Goal: Task Accomplishment & Management: Use online tool/utility

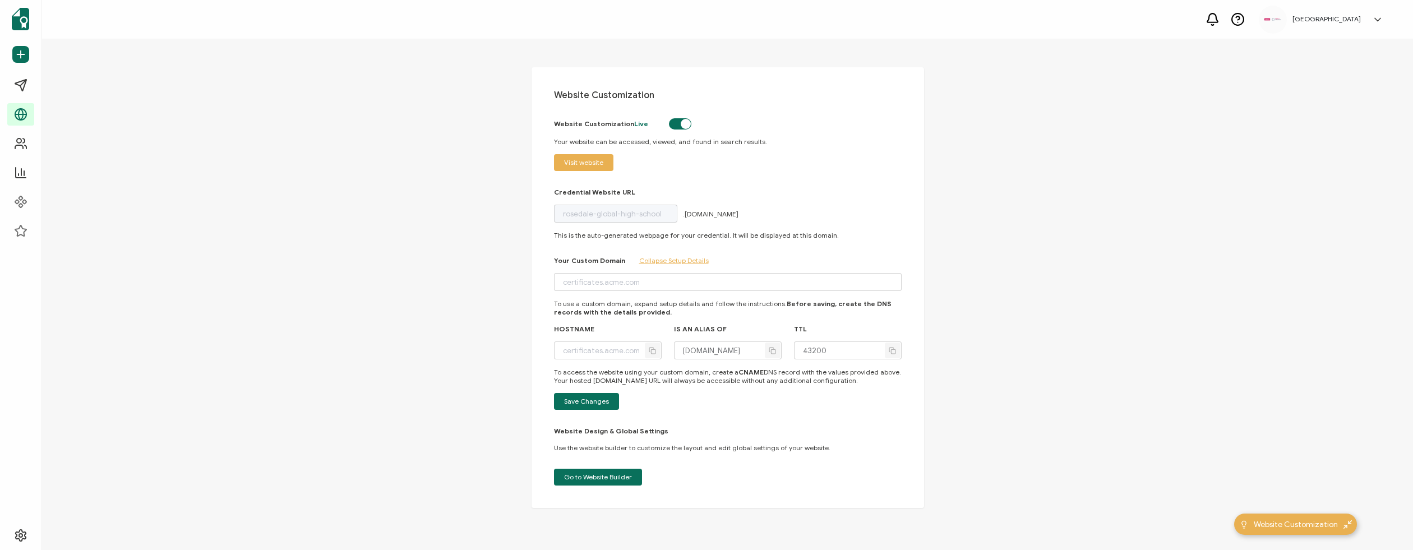
click at [579, 163] on span "Visit website" at bounding box center [583, 162] width 39 height 7
click at [608, 471] on button "Go to Website Builder" at bounding box center [598, 477] width 88 height 17
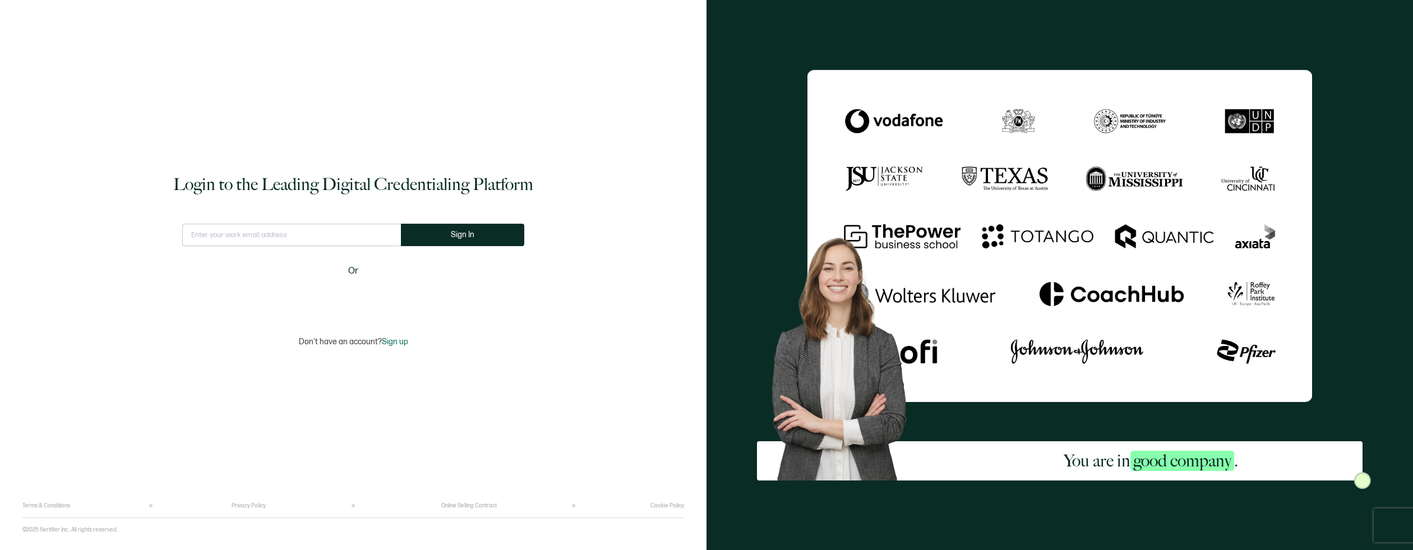
click at [330, 239] on input "text" at bounding box center [291, 235] width 219 height 22
type input "[PERSON_NAME][EMAIL_ADDRESS][PERSON_NAME][DOMAIN_NAME]"
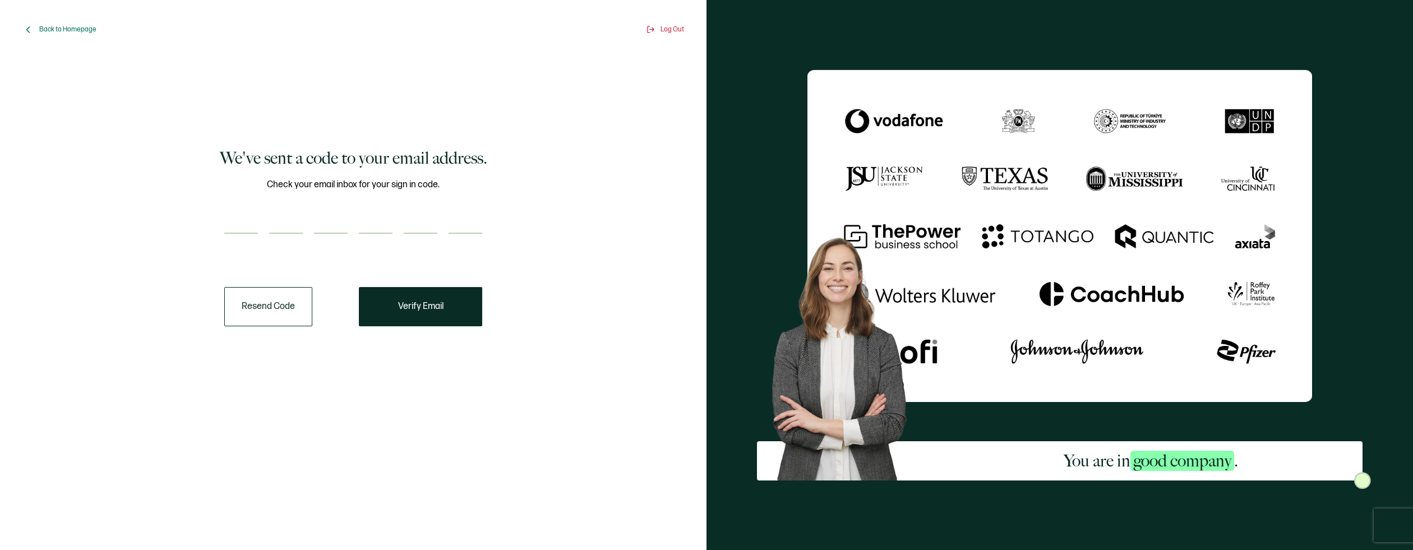
click at [279, 218] on input "number" at bounding box center [286, 222] width 34 height 22
click at [239, 232] on input "number" at bounding box center [241, 222] width 34 height 22
paste input "9"
type input "9"
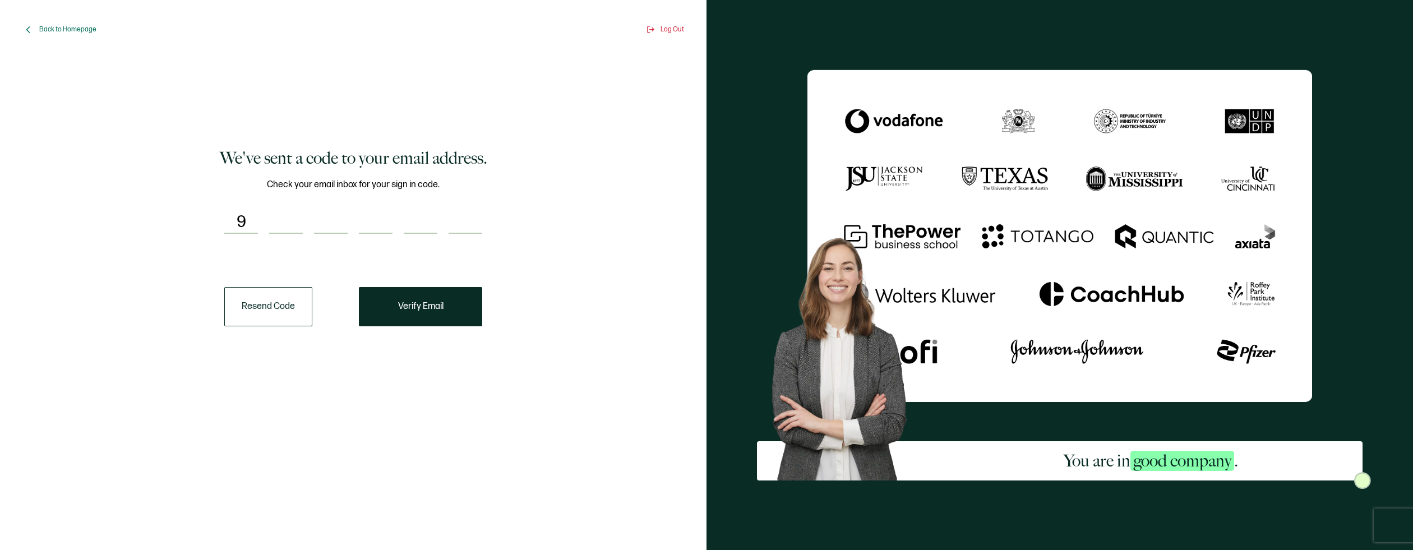
type input "4"
type input "7"
type input "3"
click at [401, 312] on button "Verify Email" at bounding box center [420, 306] width 123 height 39
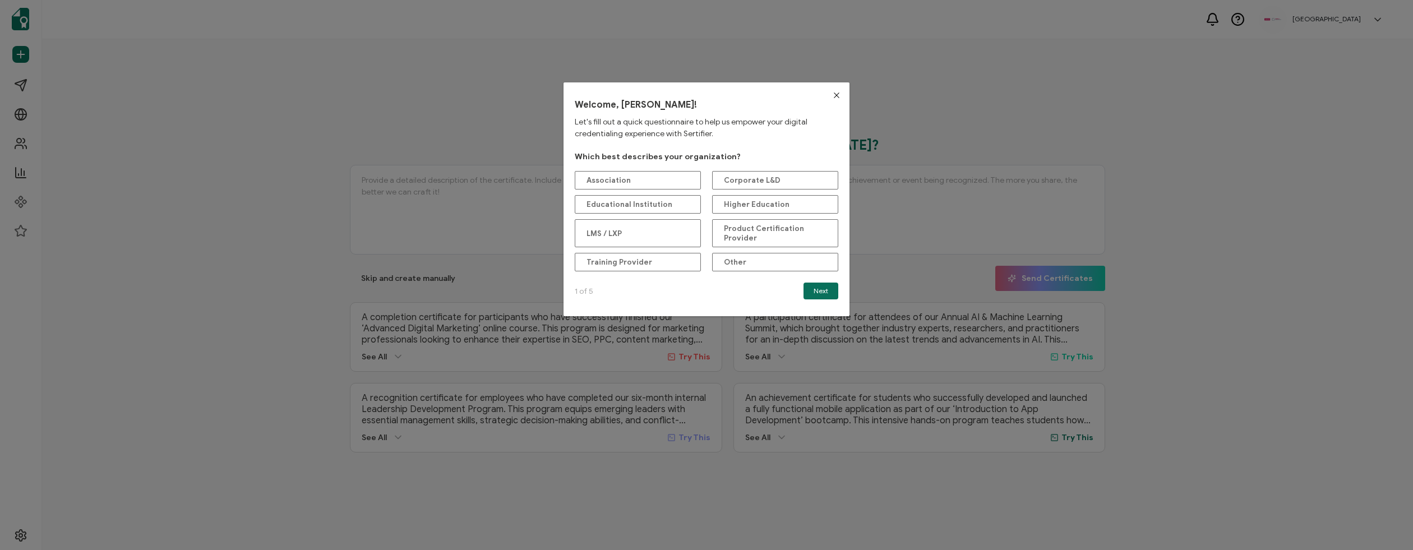
click at [832, 95] on icon "Close" at bounding box center [836, 95] width 9 height 9
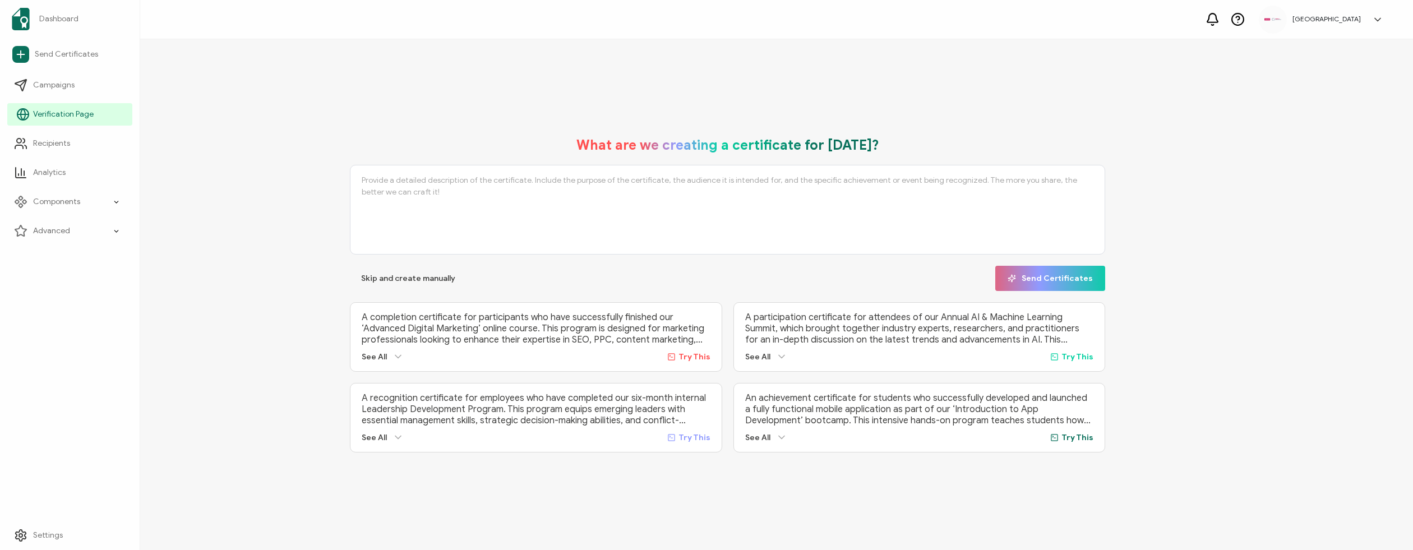
click at [62, 117] on span "Verification Page" at bounding box center [63, 114] width 61 height 11
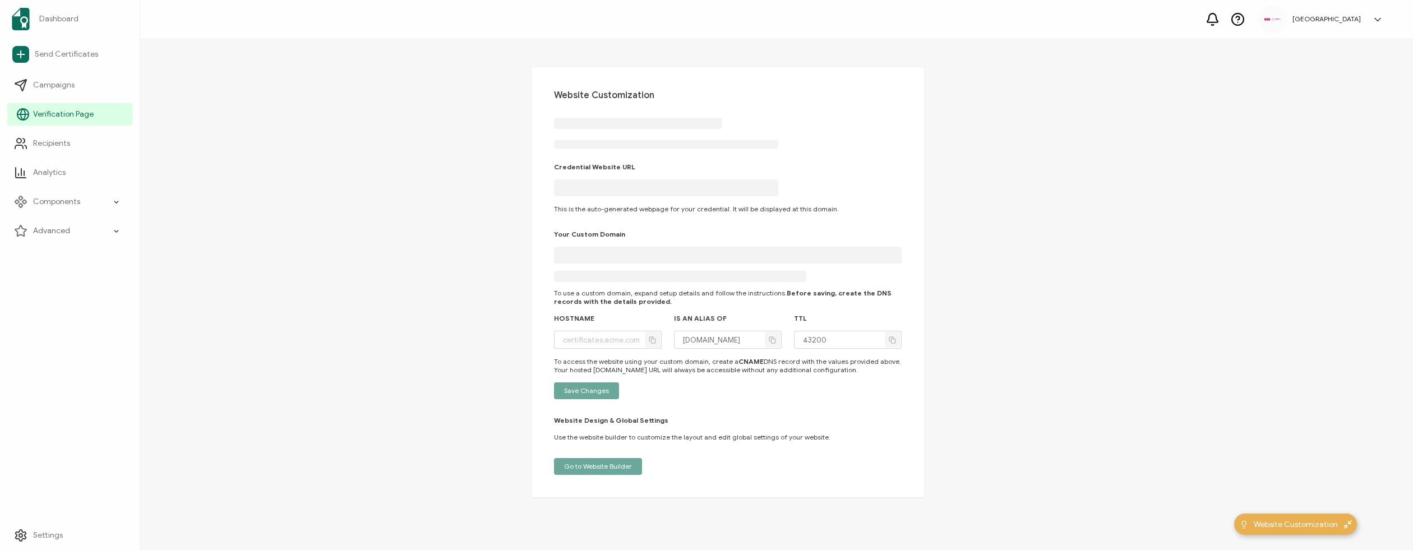
type input "[DOMAIN_NAME]"
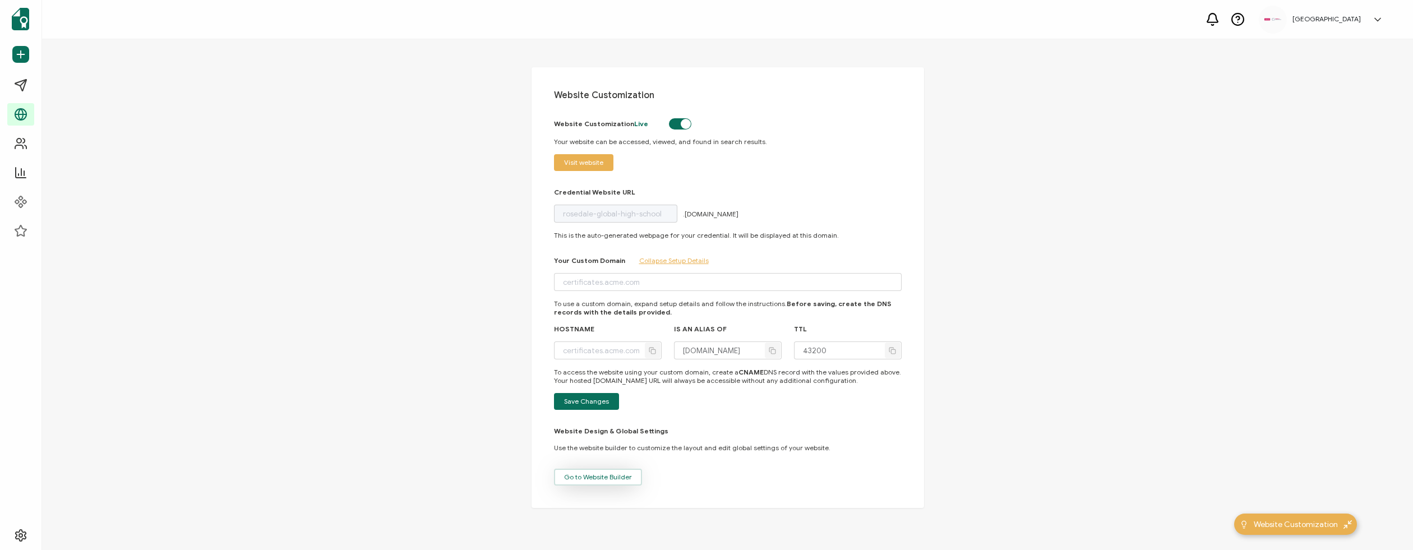
click at [590, 477] on span "Go to Website Builder" at bounding box center [598, 477] width 68 height 7
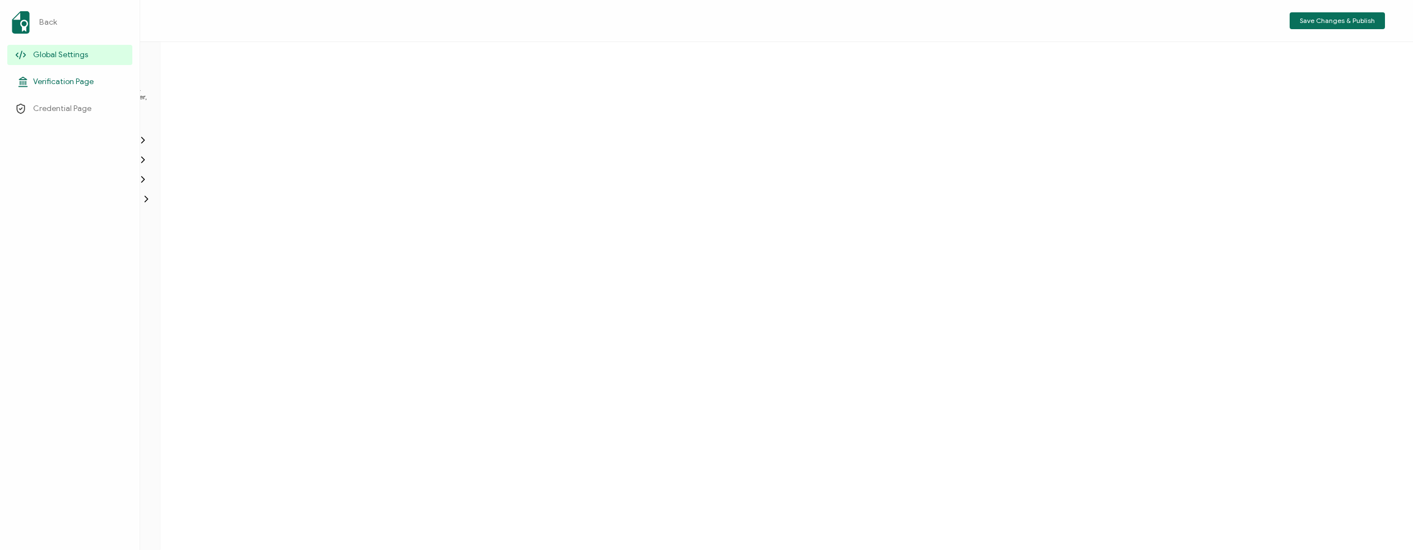
click at [54, 84] on span "Verification Page" at bounding box center [63, 81] width 61 height 11
click at [104, 126] on span "Design Settings" at bounding box center [88, 123] width 70 height 11
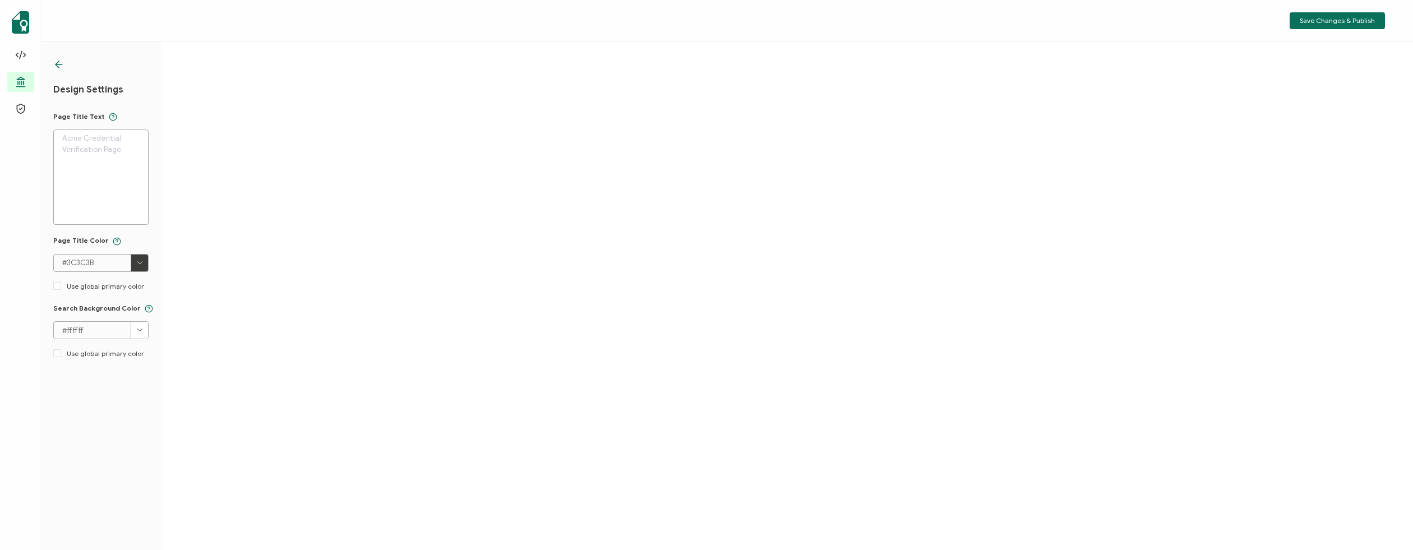
click at [103, 183] on textarea at bounding box center [100, 177] width 95 height 95
click at [114, 186] on textarea at bounding box center [100, 177] width 95 height 95
paste textarea "Our Authorized Partner Recruitment Agents"
type textarea "Our Authorized Partner Recruitment Agents"
paste textarea "Our Authorized Partner Recruitment Agents"
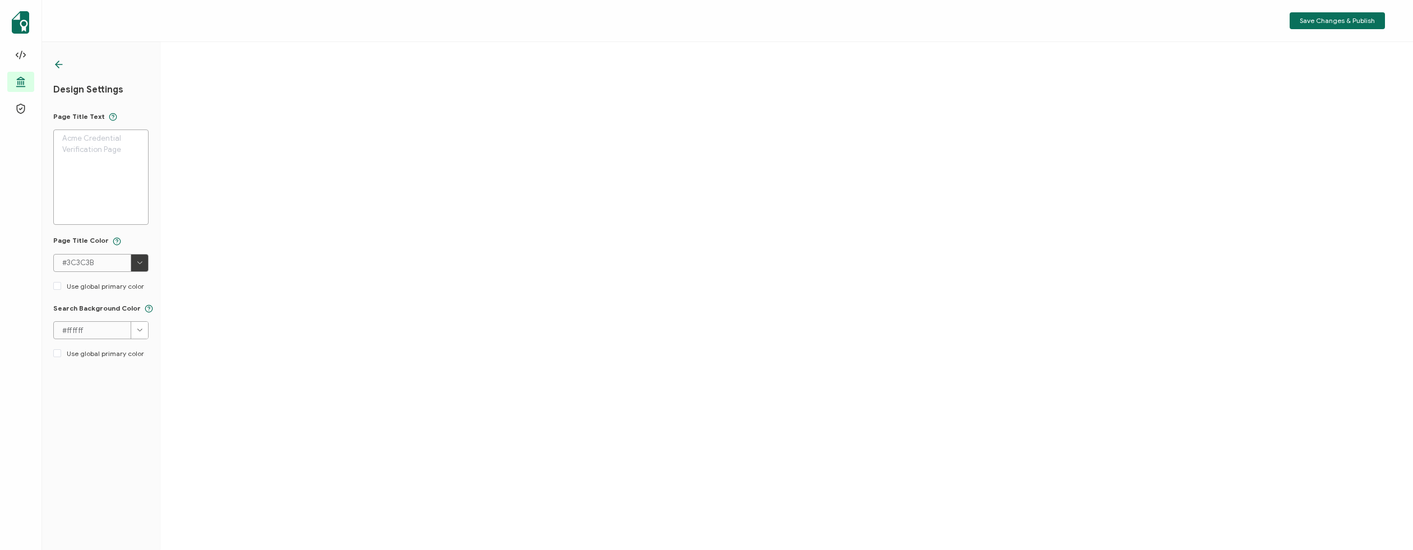
type textarea "Our Authorized Partner Recruitment Agents"
click at [110, 174] on textarea at bounding box center [100, 177] width 95 height 95
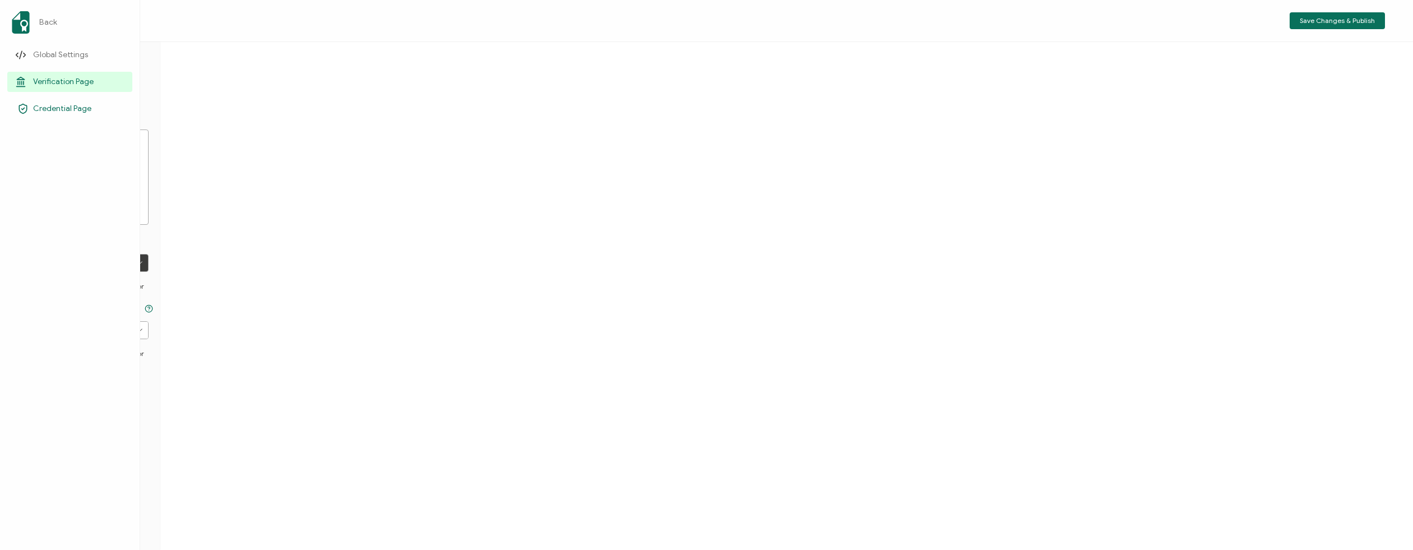
click at [47, 110] on span "Credential Page" at bounding box center [62, 108] width 58 height 11
click at [44, 57] on span "Global Settings" at bounding box center [60, 54] width 55 height 11
click at [62, 84] on span "Verification Page" at bounding box center [63, 81] width 61 height 11
click at [64, 49] on span "Global Settings" at bounding box center [60, 54] width 55 height 11
click at [49, 83] on span "Verification Page" at bounding box center [63, 81] width 61 height 11
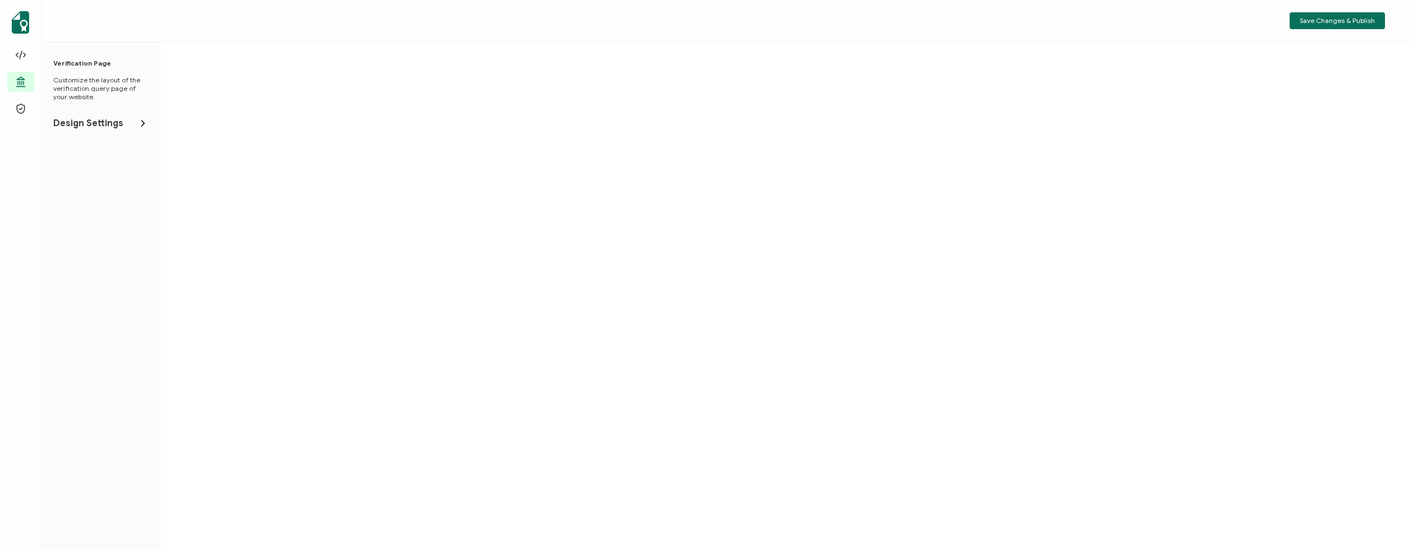
click at [96, 129] on span "Design Settings" at bounding box center [88, 123] width 70 height 11
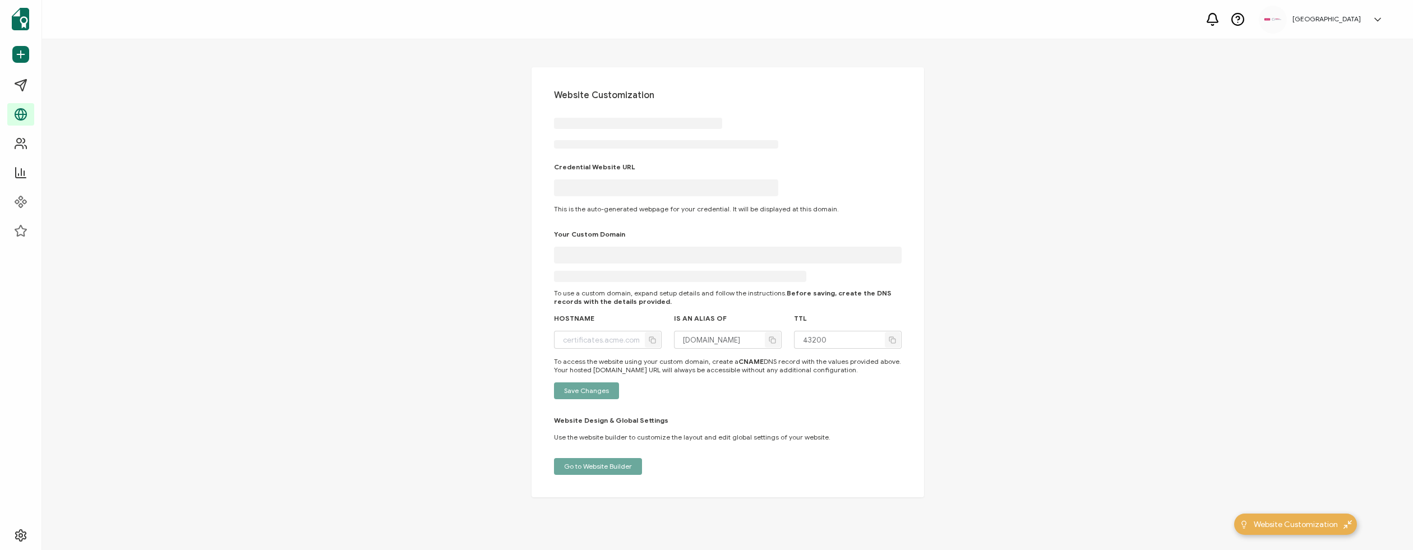
type input "[DOMAIN_NAME]"
